Goal: Information Seeking & Learning: Understand process/instructions

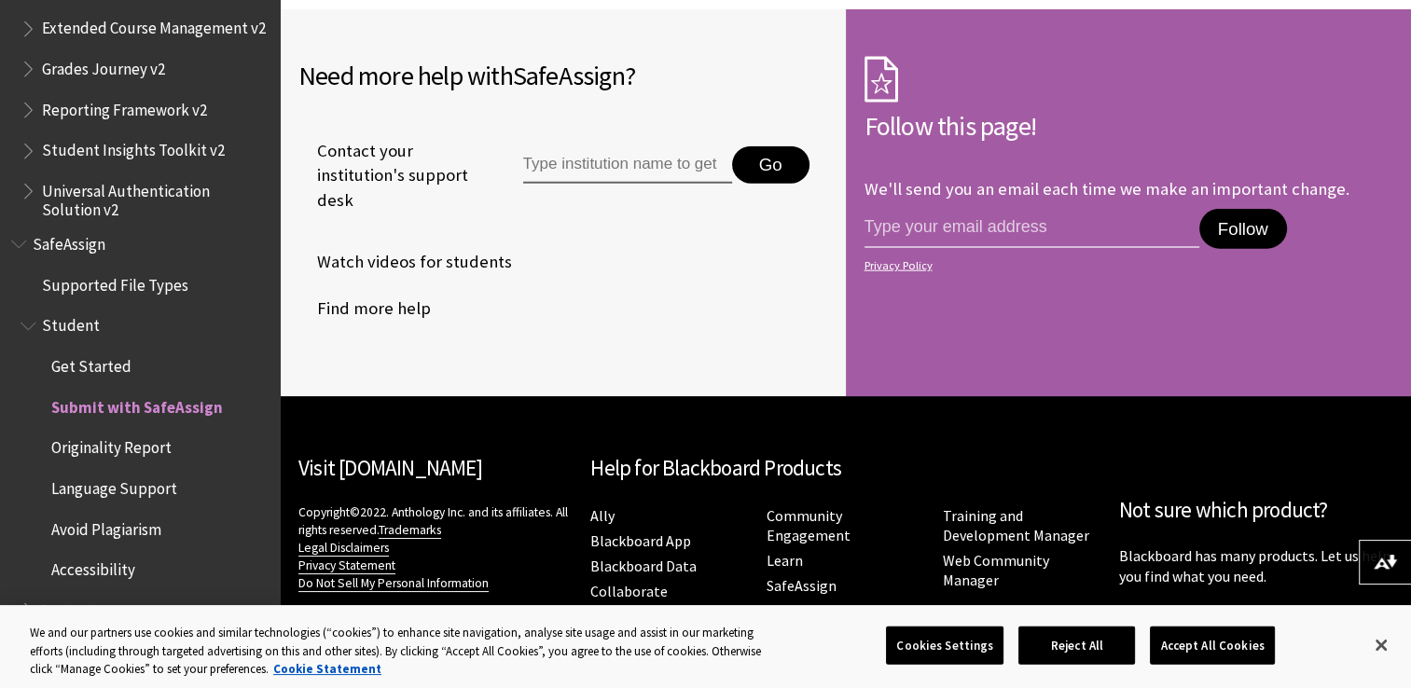
scroll to position [4463, 0]
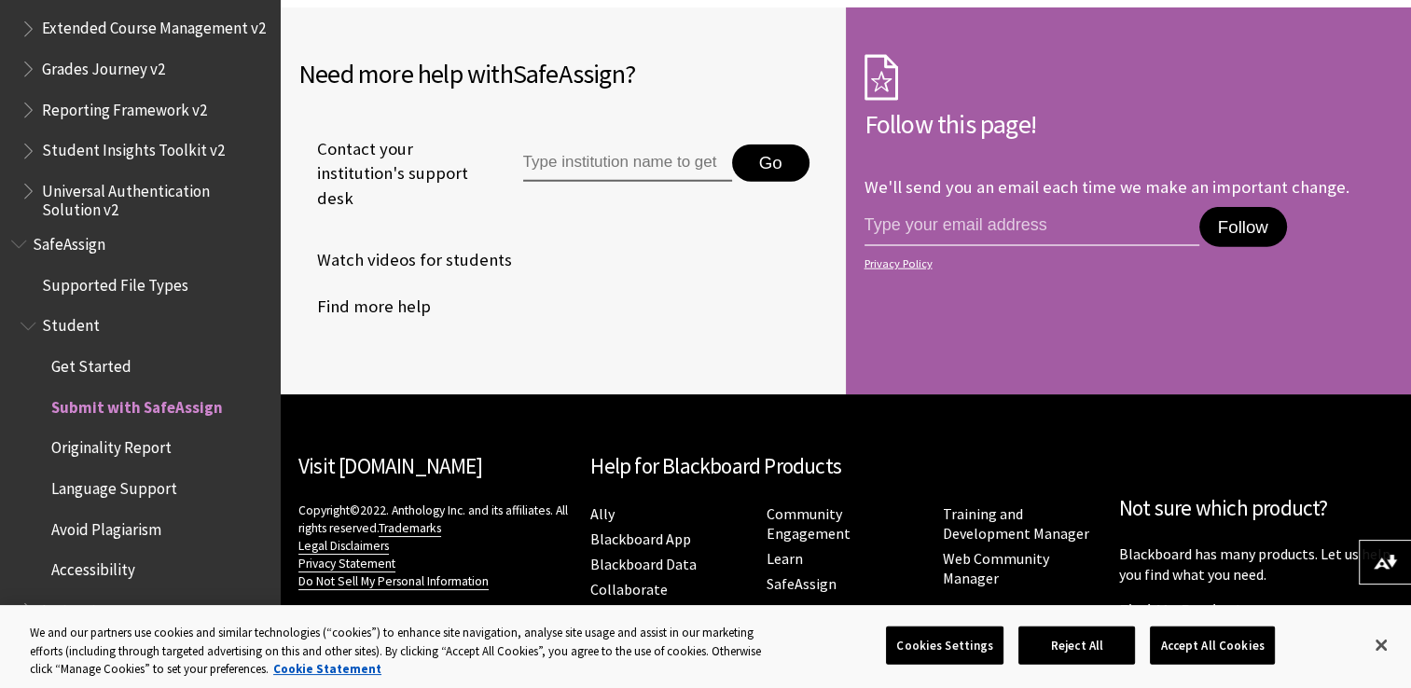
click at [104, 452] on span "Originality Report" at bounding box center [111, 445] width 120 height 25
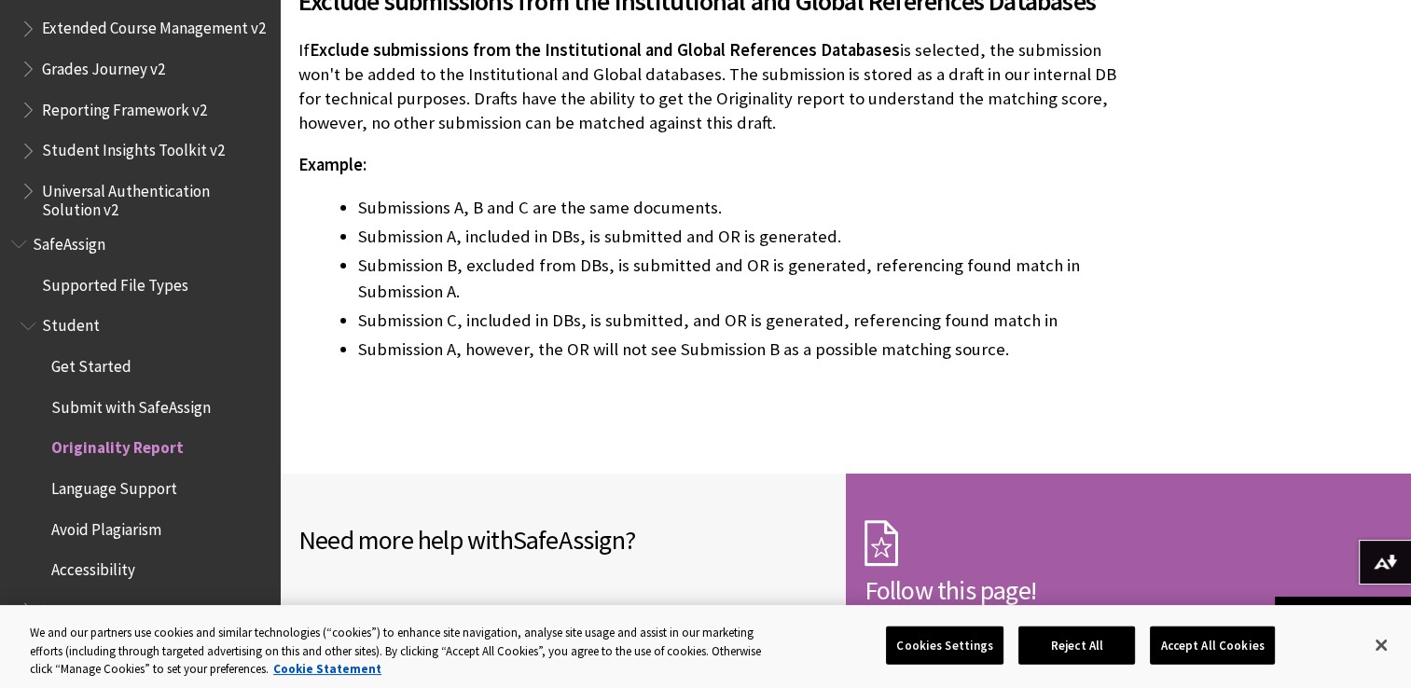
scroll to position [3559, 0]
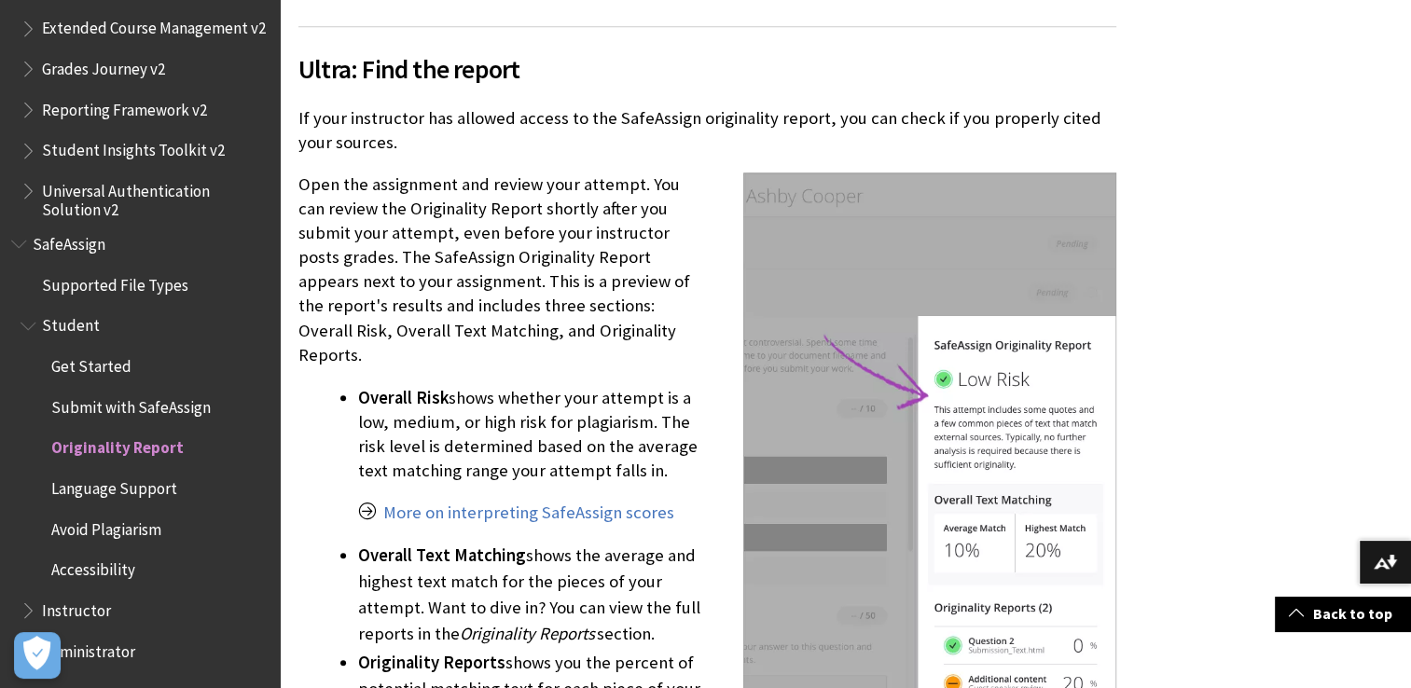
scroll to position [1772, 0]
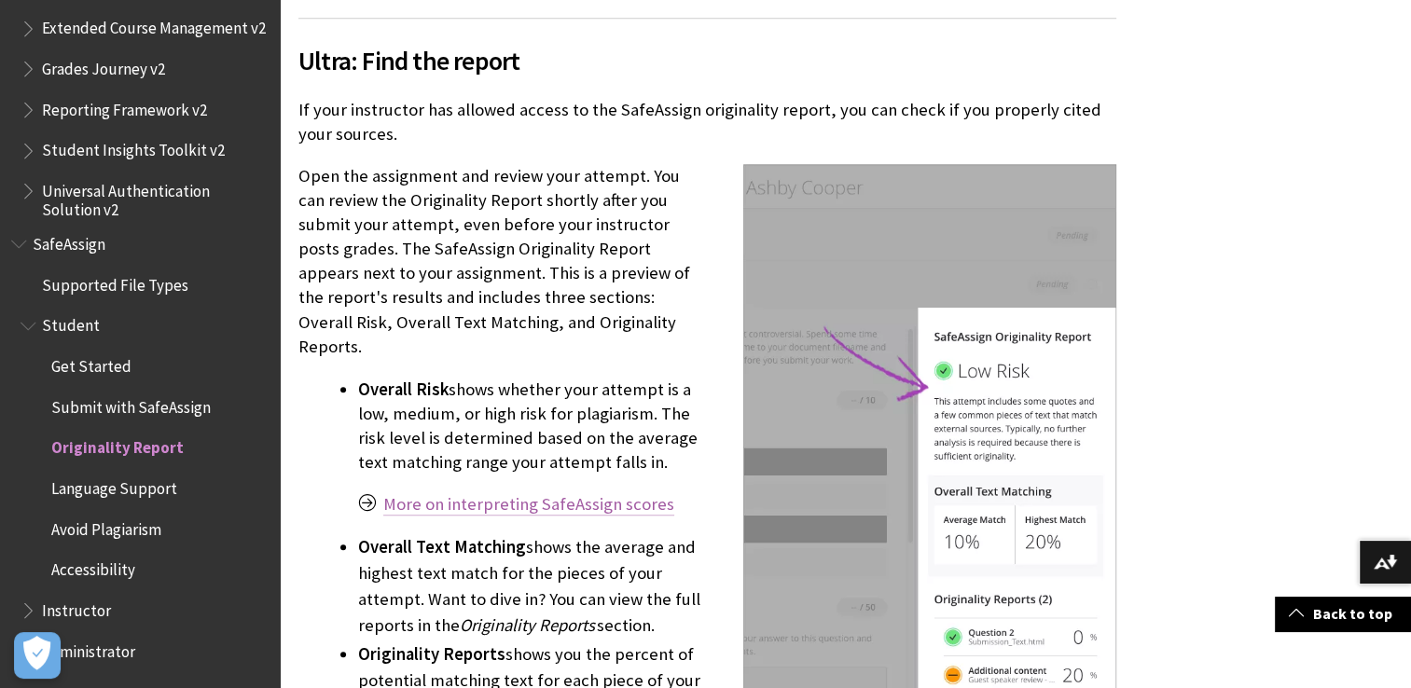
click at [567, 493] on link "More on interpreting SafeAssign scores" at bounding box center [528, 504] width 291 height 22
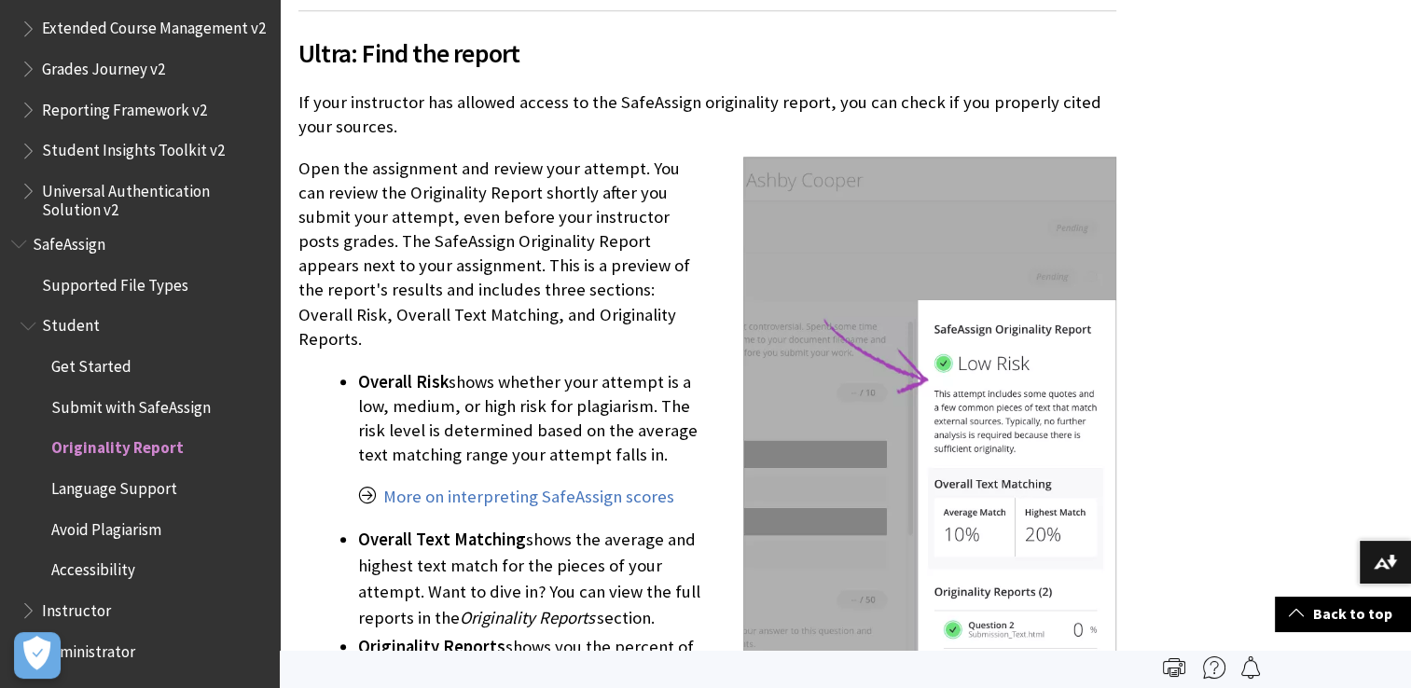
scroll to position [1773, 0]
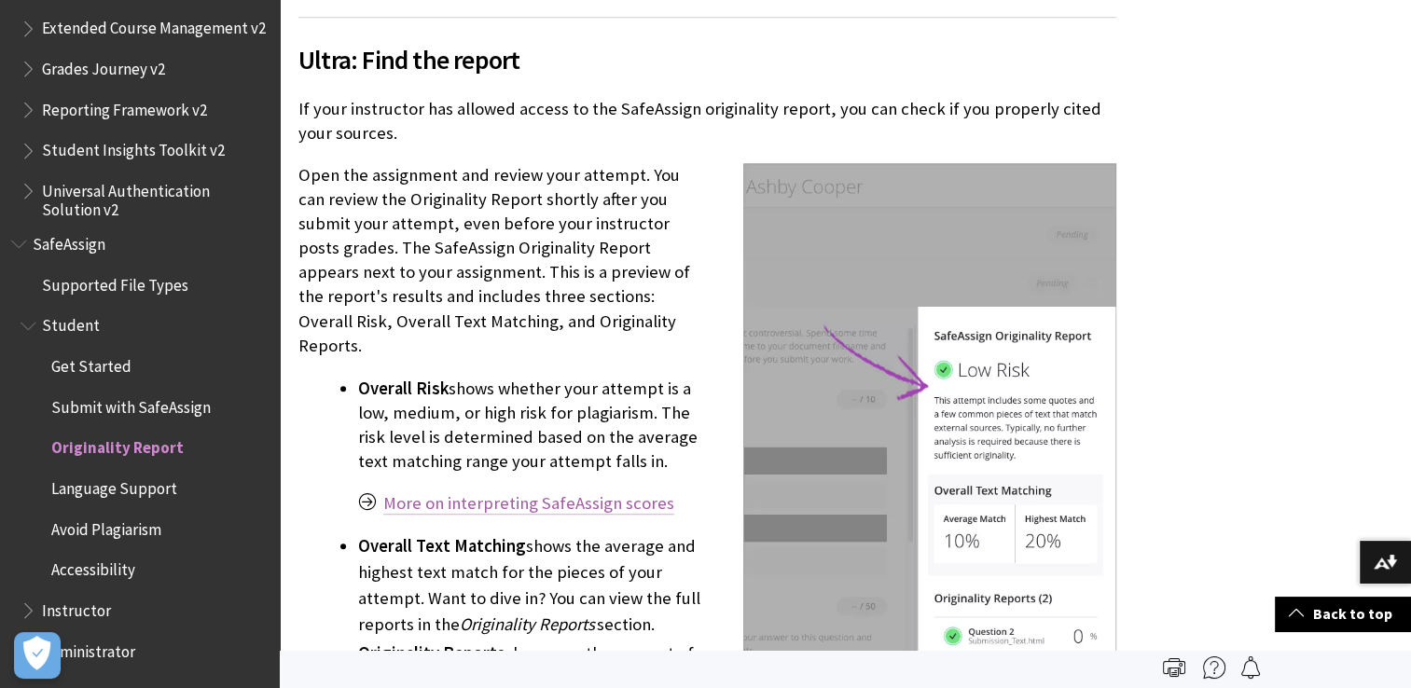
click at [556, 492] on link "More on interpreting SafeAssign scores" at bounding box center [528, 503] width 291 height 22
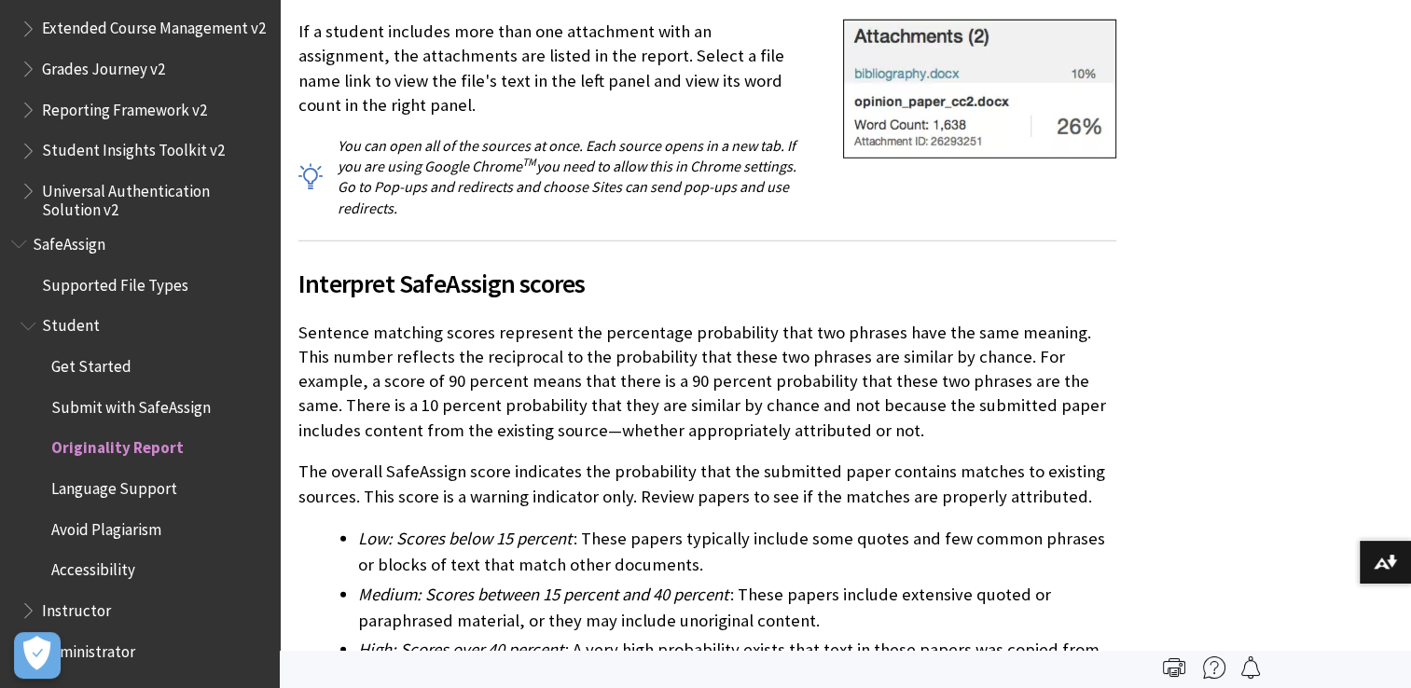
scroll to position [5409, 0]
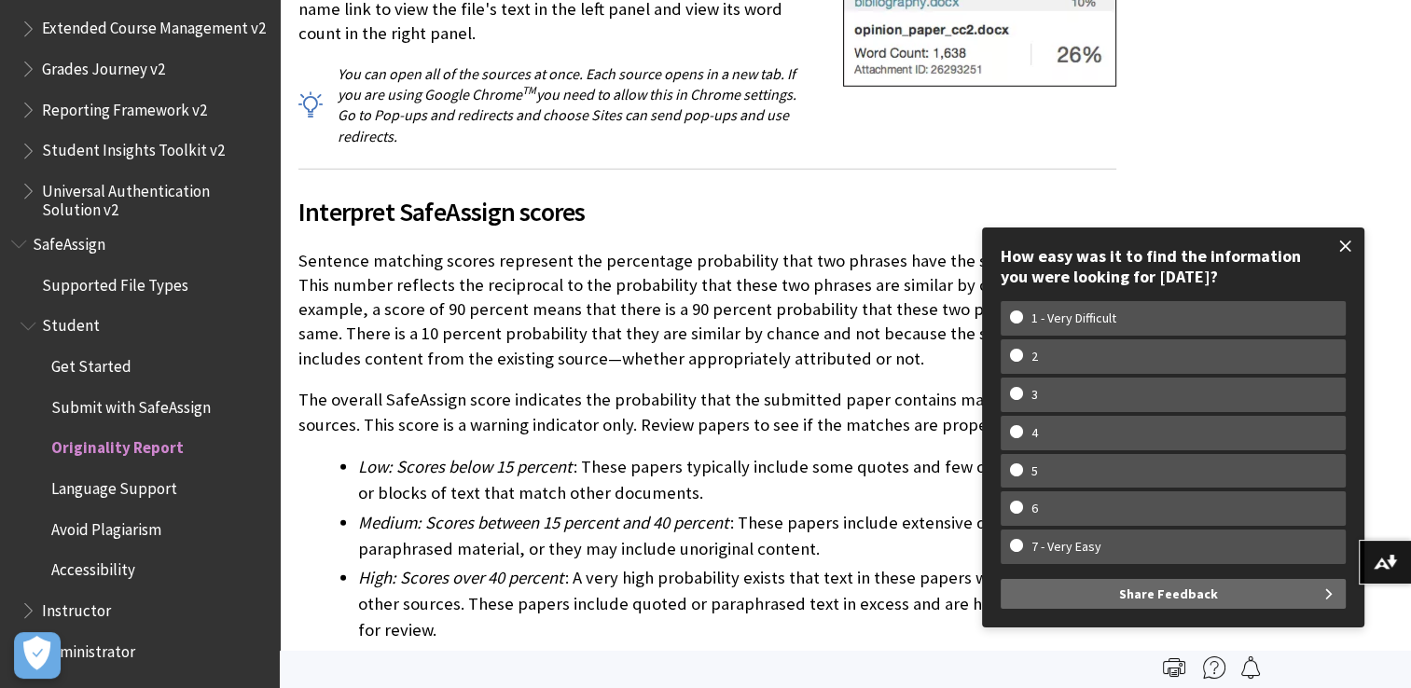
click at [1341, 251] on span at bounding box center [1345, 246] width 39 height 39
